Goal: Find specific page/section: Find specific page/section

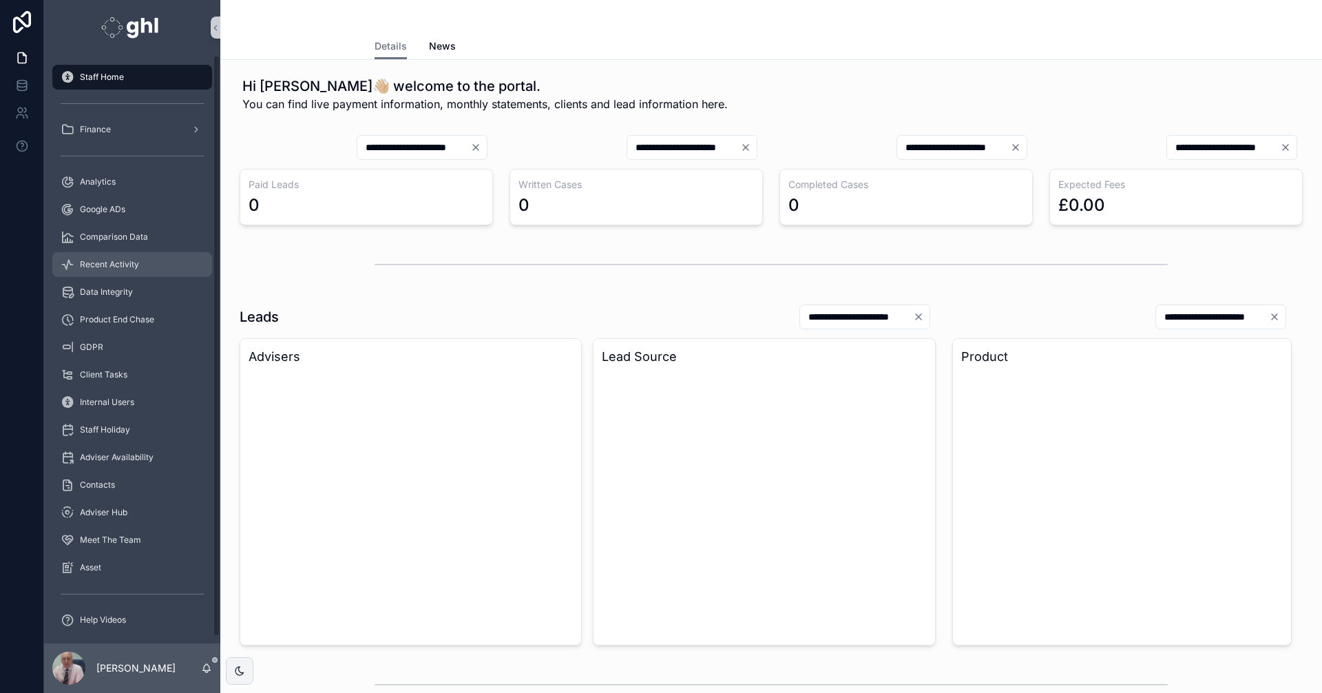
drag, startPoint x: 0, startPoint y: 0, endPoint x: 108, endPoint y: 265, distance: 286.4
click at [105, 260] on span "Recent Activity" at bounding box center [109, 264] width 59 height 11
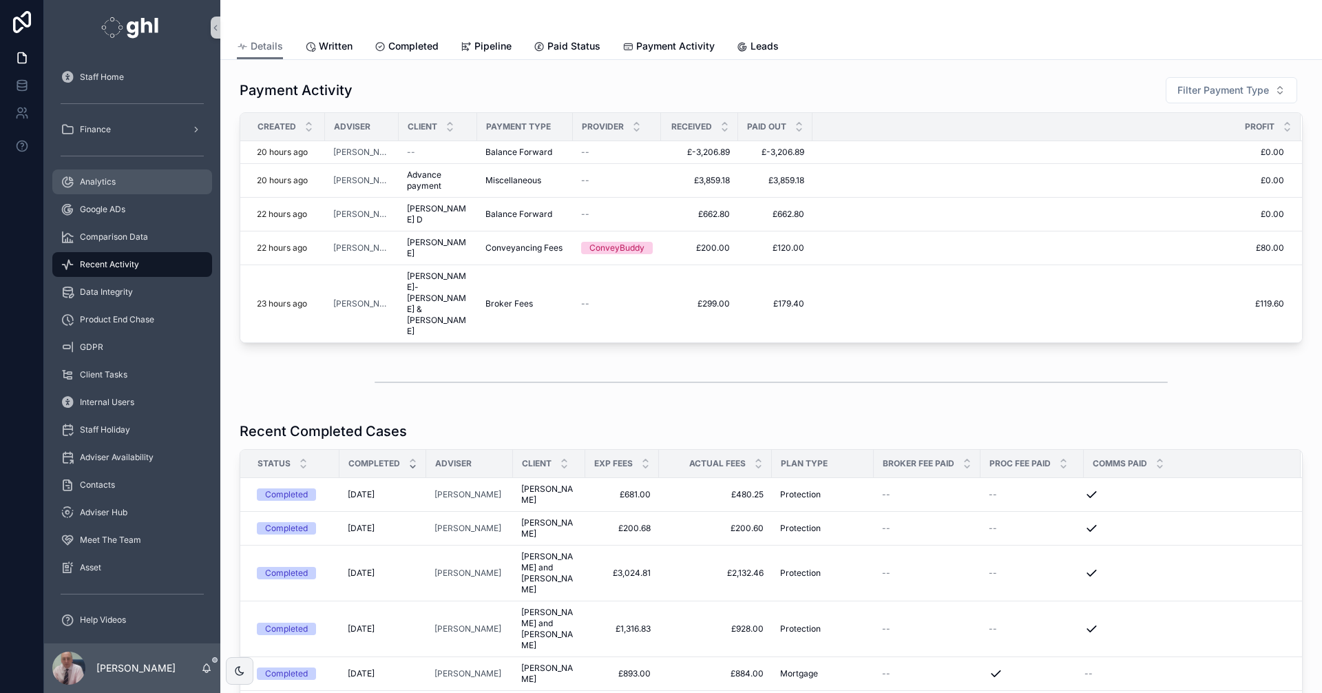
drag, startPoint x: 109, startPoint y: 180, endPoint x: 1320, endPoint y: 147, distance: 1211.9
click at [109, 180] on span "Analytics" at bounding box center [98, 181] width 36 height 11
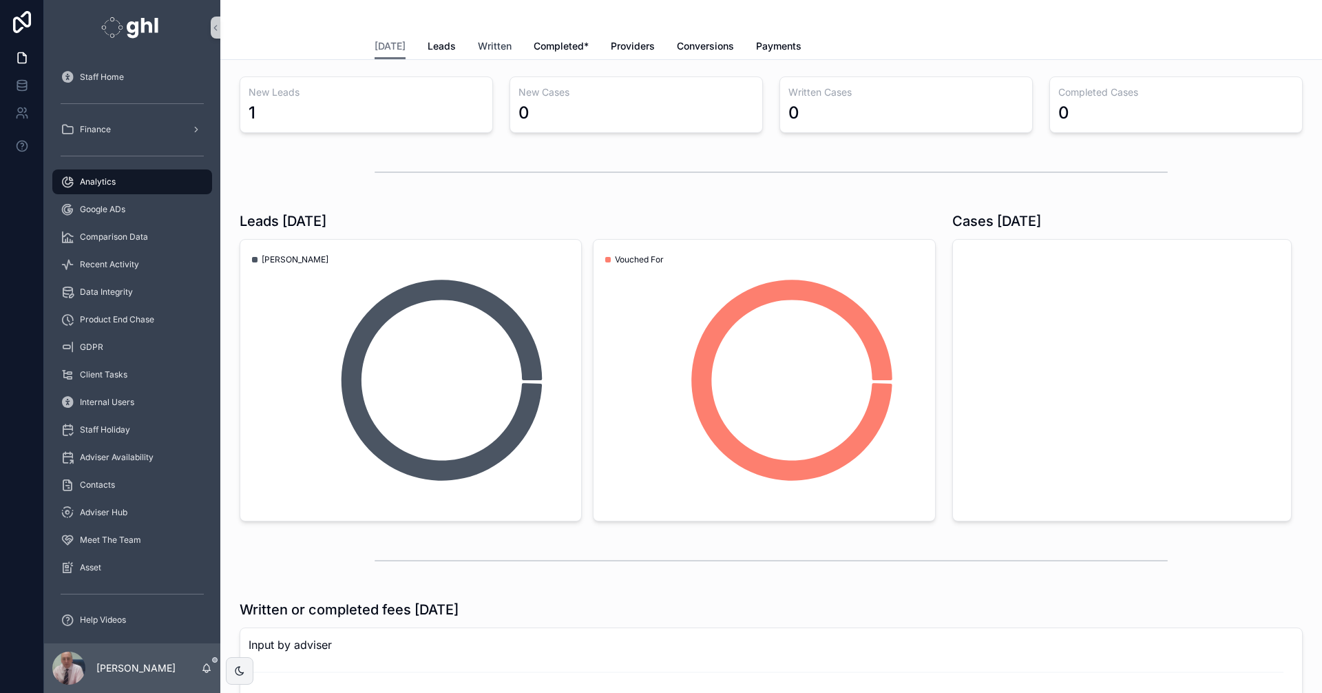
click at [489, 43] on span "Written" at bounding box center [495, 46] width 34 height 14
